Goal: Navigation & Orientation: Find specific page/section

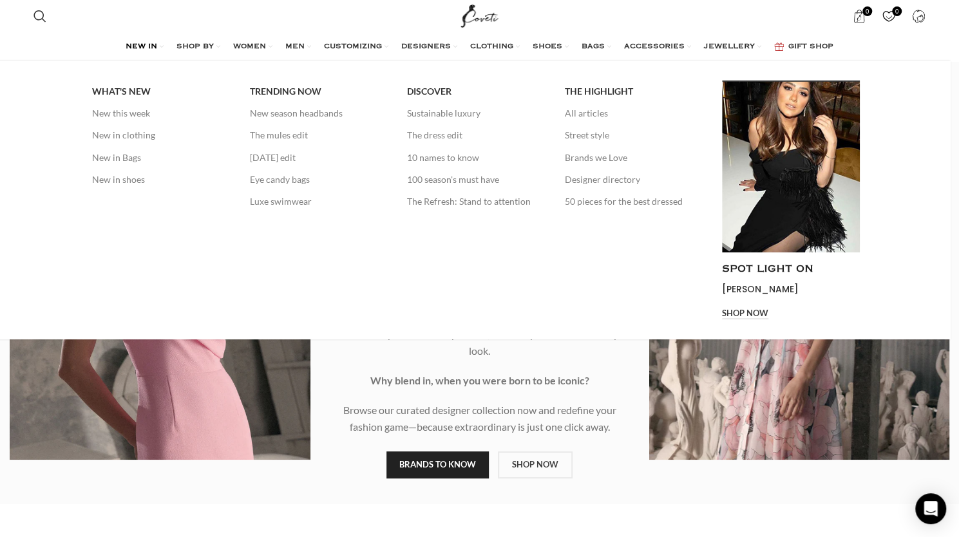
click at [144, 44] on span "NEW IN" at bounding box center [142, 47] width 32 height 10
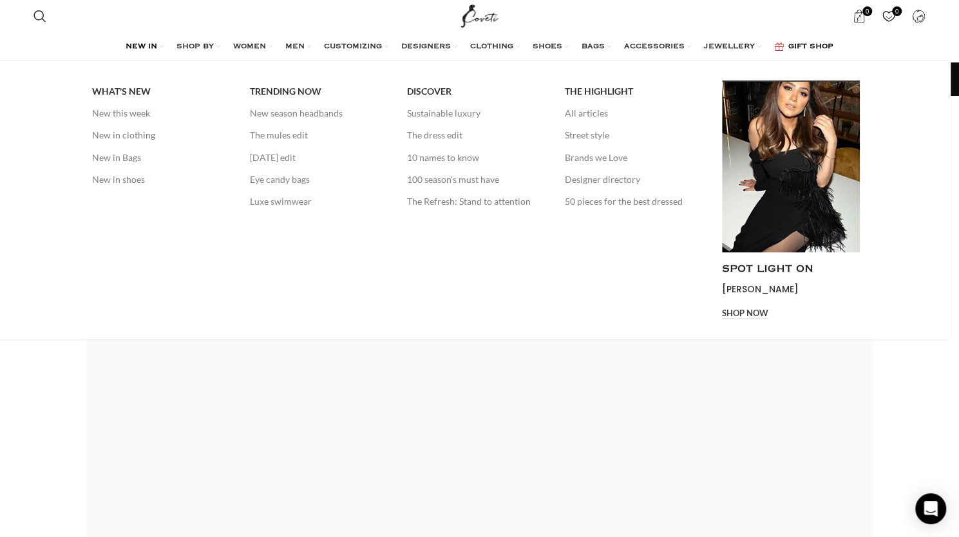
click at [150, 44] on span "NEW IN" at bounding box center [142, 47] width 32 height 10
click at [160, 44] on link "NEW IN" at bounding box center [145, 47] width 38 height 26
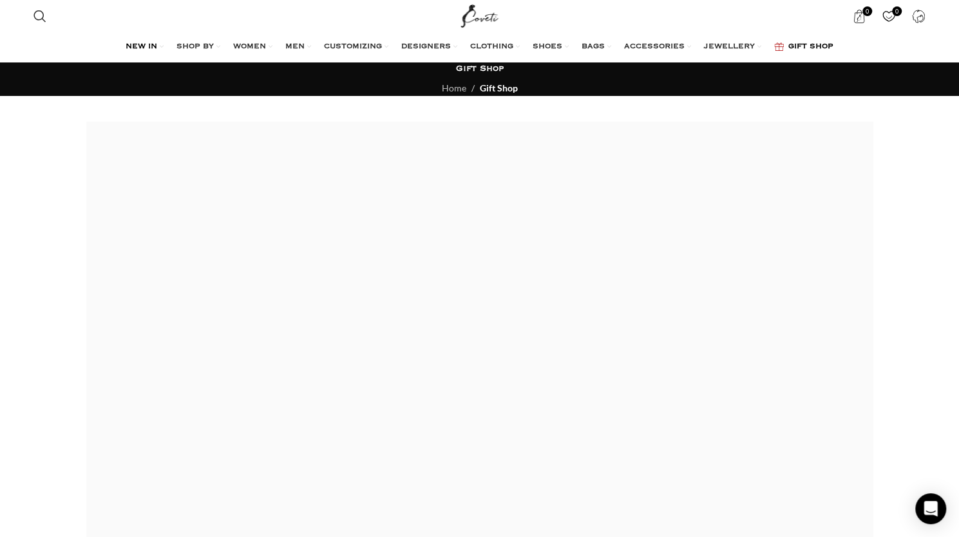
click at [149, 43] on span "NEW IN" at bounding box center [142, 47] width 32 height 10
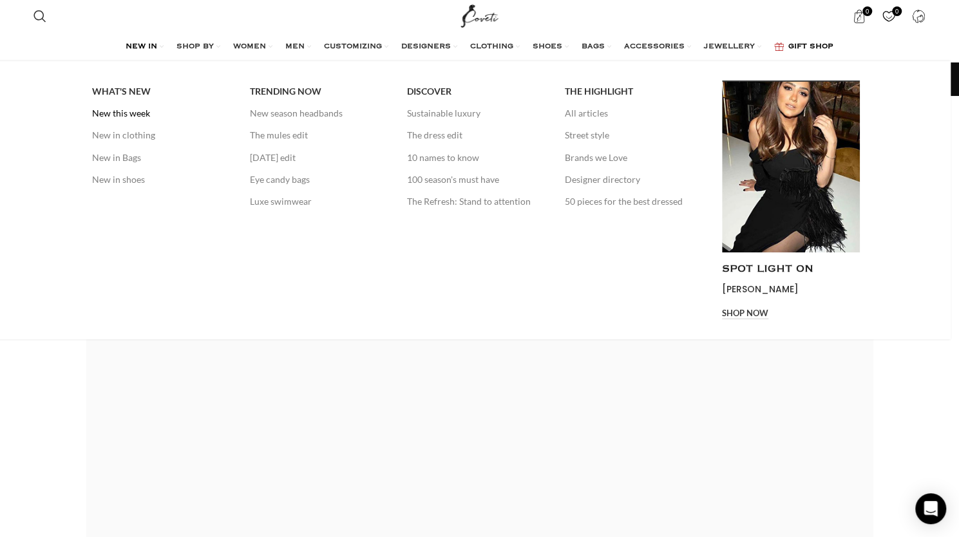
click at [132, 111] on link "New this week" at bounding box center [161, 113] width 138 height 22
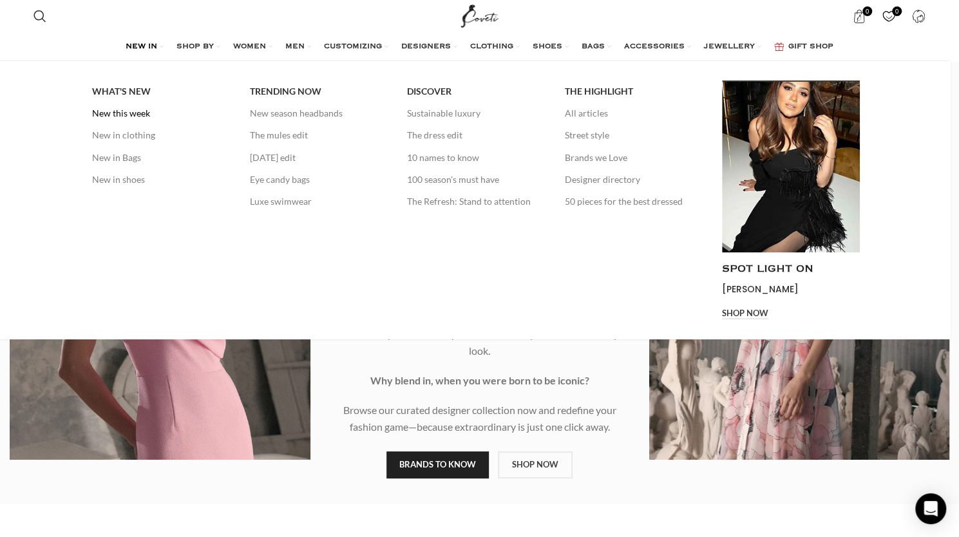
click at [126, 111] on link "New this week" at bounding box center [161, 113] width 138 height 22
click at [126, 129] on link "New in clothing" at bounding box center [161, 135] width 138 height 22
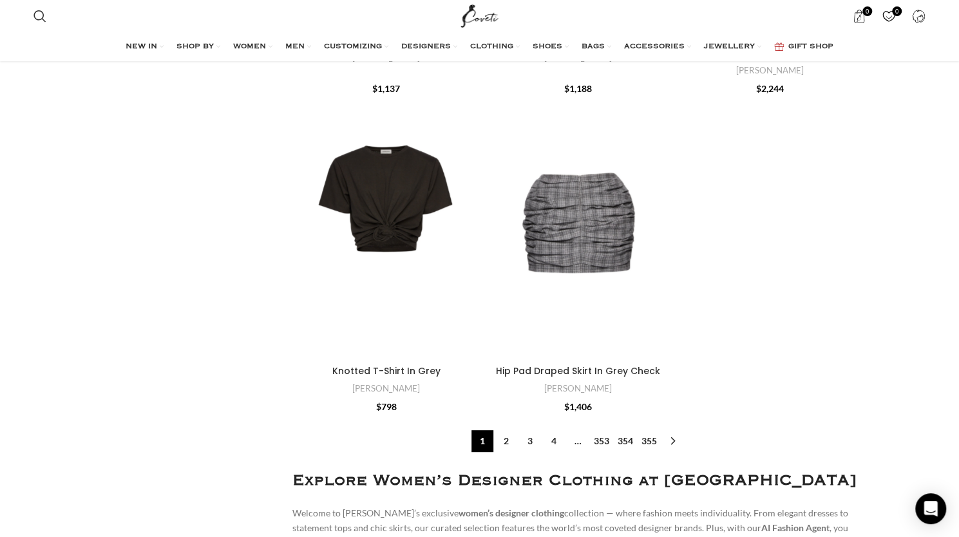
scroll to position [5927, 0]
